Goal: Task Accomplishment & Management: Manage account settings

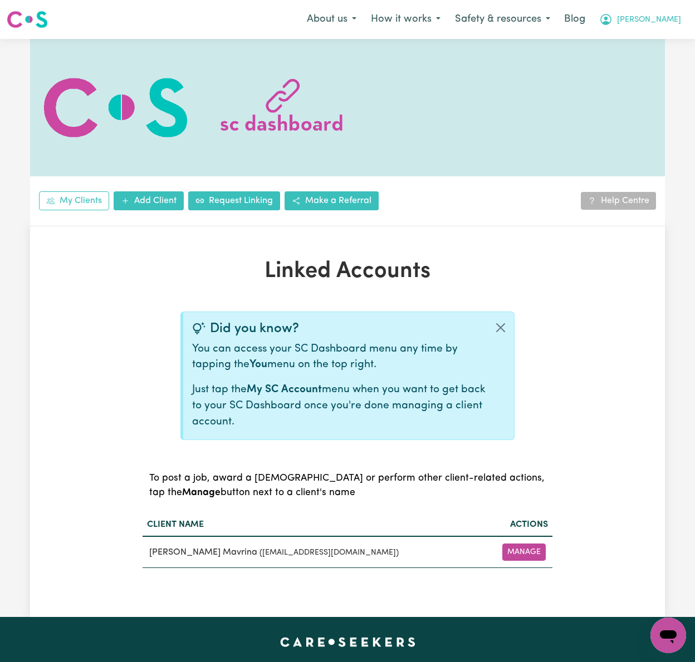
drag, startPoint x: 637, startPoint y: 11, endPoint x: 651, endPoint y: 12, distance: 13.4
click at [641, 11] on button "[PERSON_NAME]" at bounding box center [640, 19] width 96 height 23
click at [657, 61] on link "Logout" at bounding box center [643, 63] width 88 height 21
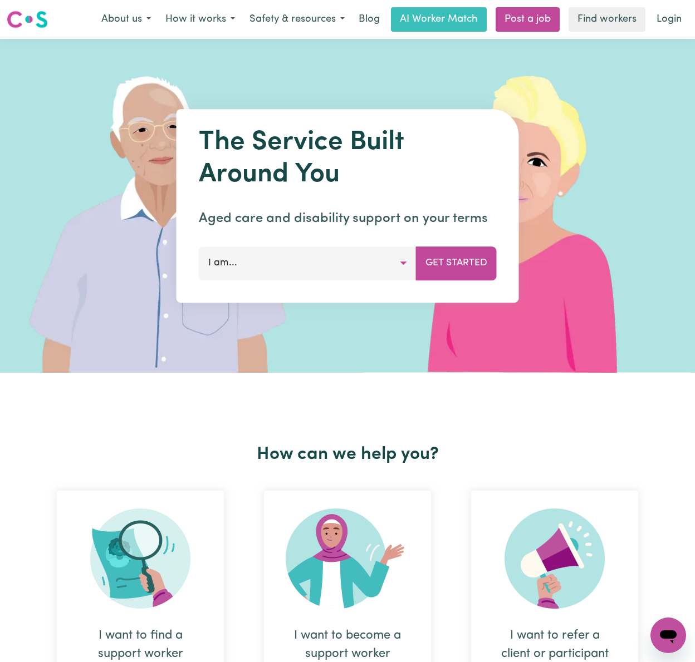
click at [682, 5] on nav "Menu About us How it works Safety & resources Blog AI Worker Match Post a job F…" at bounding box center [347, 19] width 695 height 39
click at [671, 19] on link "Login" at bounding box center [669, 19] width 38 height 24
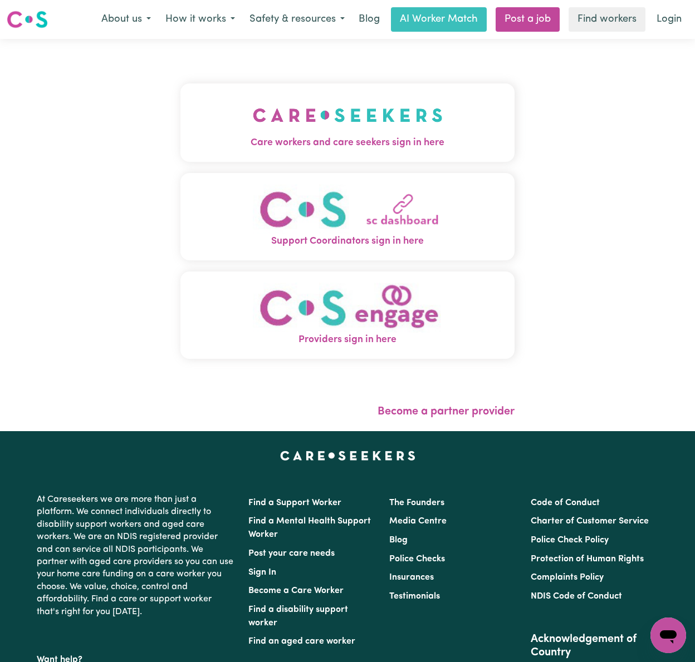
click at [320, 114] on img "Care workers and care seekers sign in here" at bounding box center [348, 115] width 190 height 41
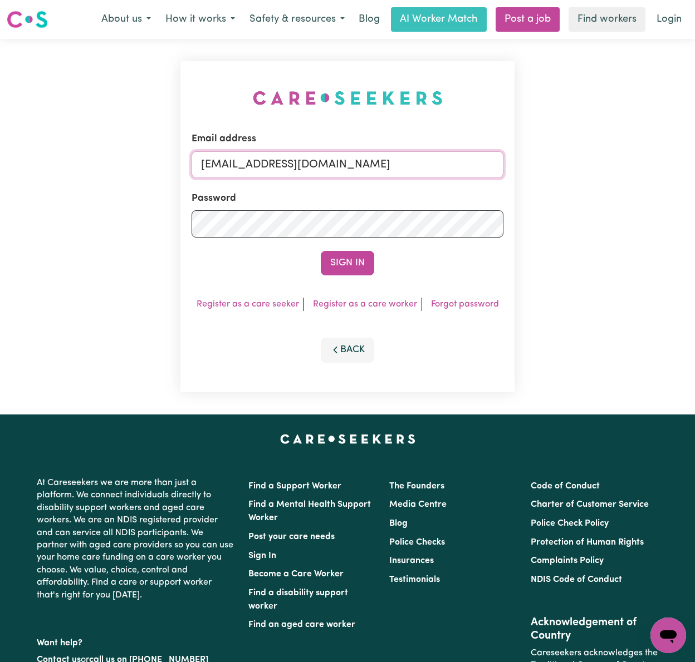
click at [261, 159] on input "[EMAIL_ADDRESS][DOMAIN_NAME]" at bounding box center [347, 164] width 312 height 27
drag, startPoint x: 259, startPoint y: 159, endPoint x: 616, endPoint y: 163, distance: 356.8
click at [616, 163] on div "Email address [EMAIL_ADDRESS][DOMAIN_NAME] Password Sign In Register as a care …" at bounding box center [347, 227] width 695 height 376
type input "[EMAIL_ADDRESS][DOMAIN_NAME]"
click at [321, 251] on button "Sign In" at bounding box center [347, 263] width 53 height 24
